Goal: Entertainment & Leisure: Consume media (video, audio)

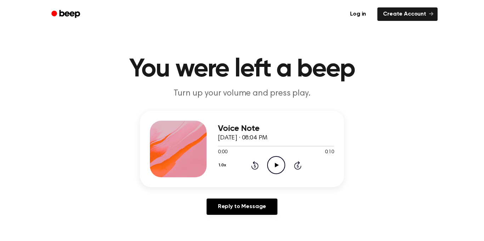
click at [278, 167] on icon "Play Audio" at bounding box center [276, 165] width 18 height 18
click at [218, 147] on div at bounding box center [276, 146] width 116 height 6
click at [259, 176] on div "Voice Note October 1, 2025 · 08:04 PM 0:00 0:10 Your browser does not support t…" at bounding box center [276, 149] width 116 height 57
click at [270, 169] on icon "Pause Audio" at bounding box center [276, 165] width 18 height 18
click at [218, 146] on div at bounding box center [226, 146] width 17 height 1
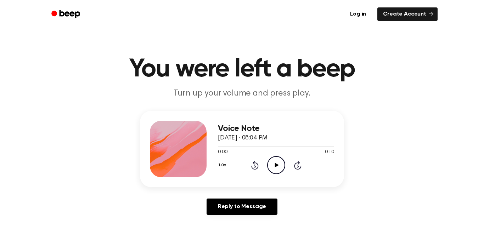
click at [277, 159] on icon "Play Audio" at bounding box center [276, 165] width 18 height 18
click at [272, 164] on icon "Play Audio" at bounding box center [276, 165] width 18 height 18
click at [219, 148] on div at bounding box center [276, 146] width 116 height 6
click at [279, 161] on icon "Pause Audio" at bounding box center [276, 165] width 18 height 18
click at [219, 147] on div at bounding box center [276, 146] width 116 height 6
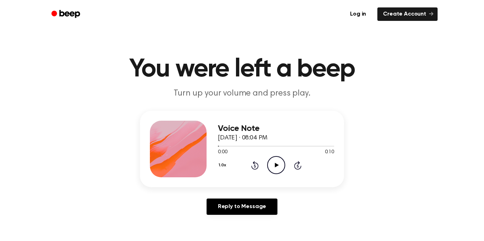
click at [278, 168] on icon "Play Audio" at bounding box center [276, 165] width 18 height 18
click at [277, 168] on icon "Pause Audio" at bounding box center [276, 165] width 18 height 18
click at [277, 168] on icon "Play Audio" at bounding box center [276, 165] width 18 height 18
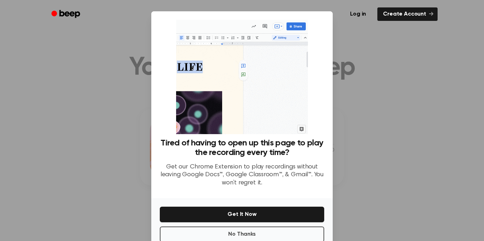
scroll to position [1, 0]
click at [281, 233] on button "No Thanks" at bounding box center [242, 235] width 164 height 16
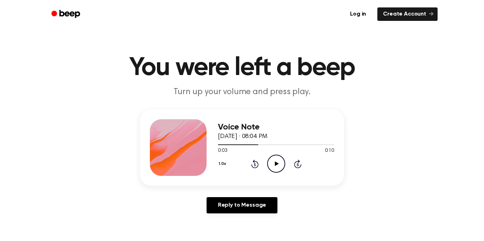
click at [275, 163] on icon at bounding box center [277, 164] width 4 height 5
click at [218, 145] on div at bounding box center [276, 145] width 116 height 1
click at [278, 164] on icon "Pause Audio" at bounding box center [276, 164] width 18 height 18
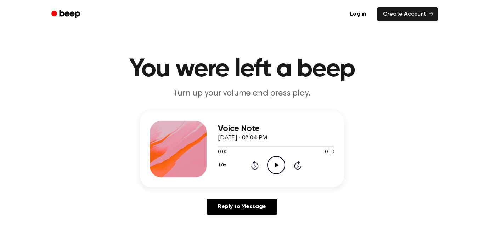
click at [282, 157] on icon "Play Audio" at bounding box center [276, 165] width 18 height 18
click at [275, 165] on icon at bounding box center [276, 165] width 3 height 5
click at [272, 165] on icon "Play Audio" at bounding box center [276, 165] width 18 height 18
click at [273, 169] on icon "Play Audio" at bounding box center [276, 165] width 18 height 18
click at [269, 163] on icon "Play Audio" at bounding box center [276, 165] width 18 height 18
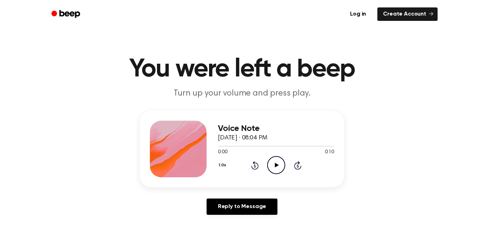
click at [277, 165] on icon at bounding box center [277, 165] width 4 height 5
click at [270, 161] on icon "Play Audio" at bounding box center [276, 165] width 18 height 18
